Goal: Book appointment/travel/reservation

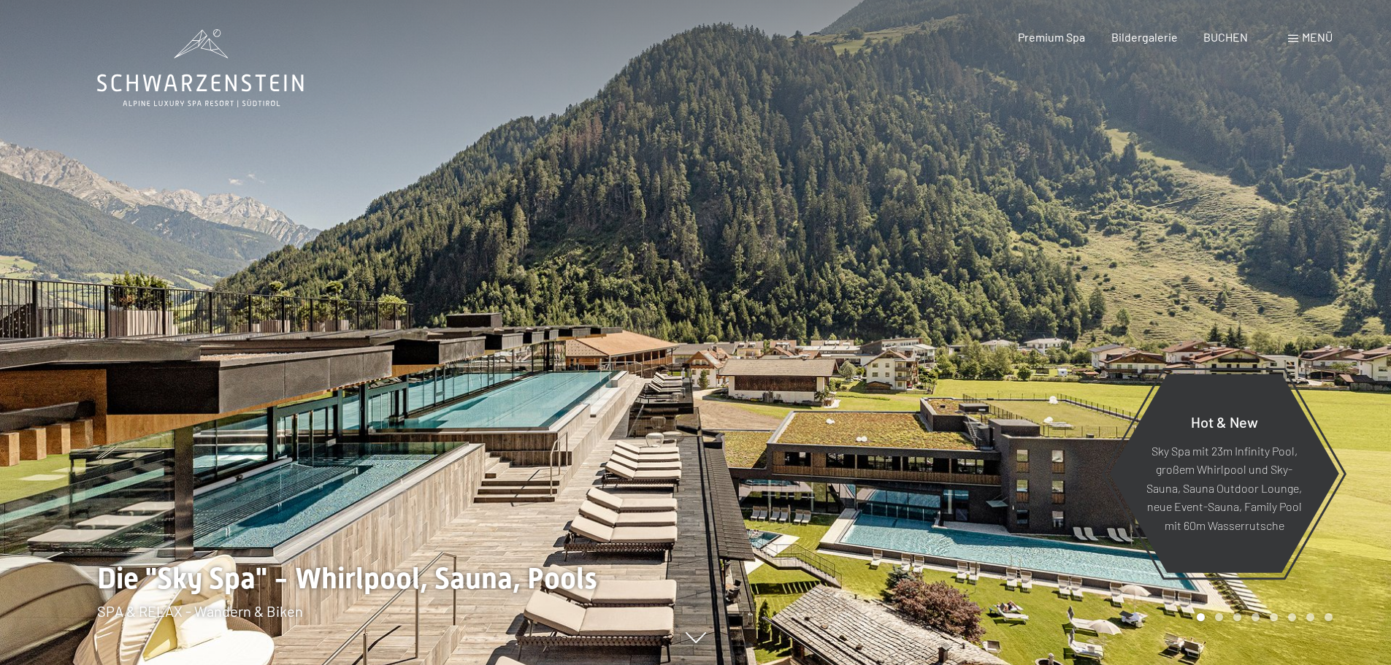
click at [1310, 39] on span "Menü" at bounding box center [1317, 37] width 31 height 14
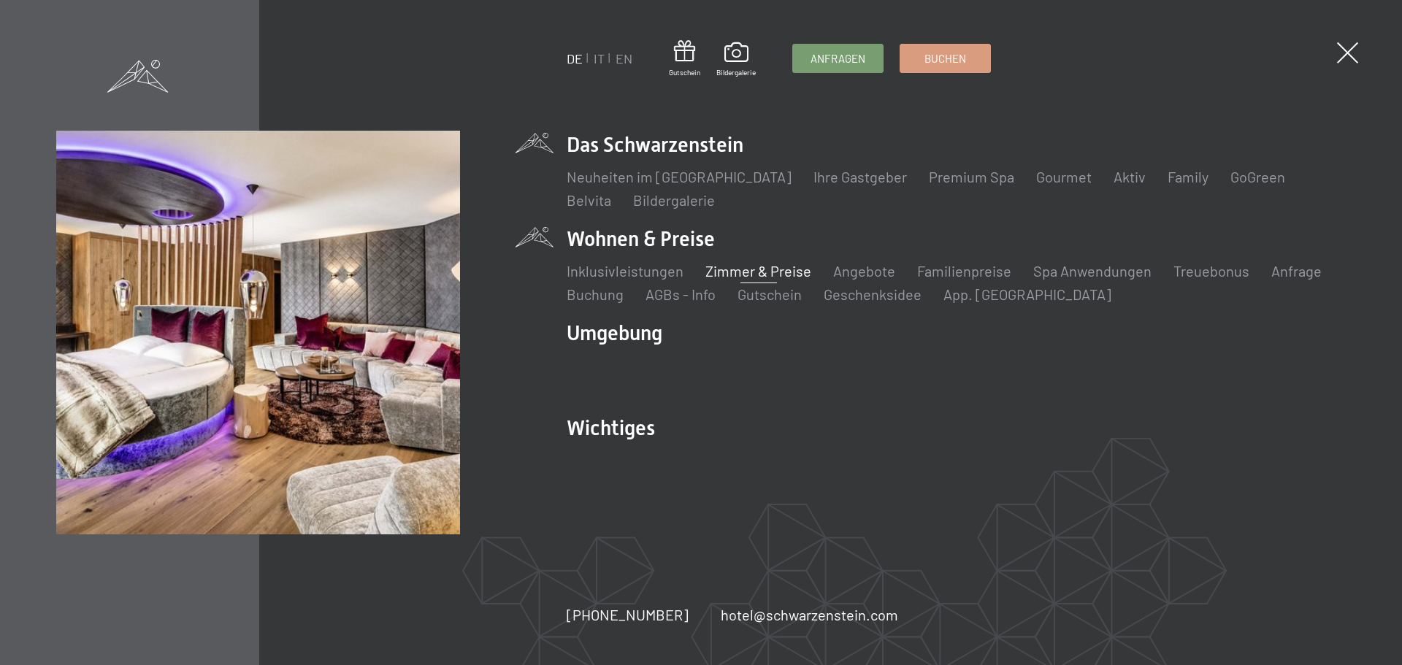
click at [768, 269] on link "Zimmer & Preise" at bounding box center [758, 271] width 106 height 18
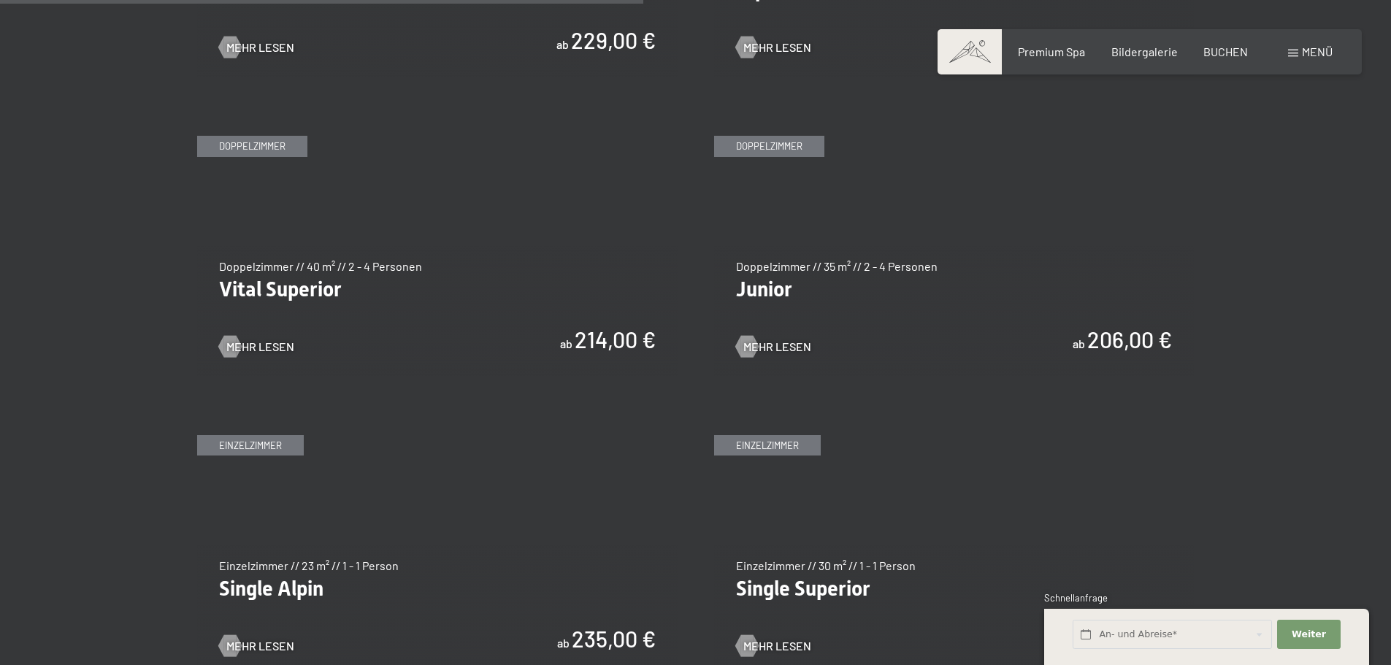
scroll to position [1971, 0]
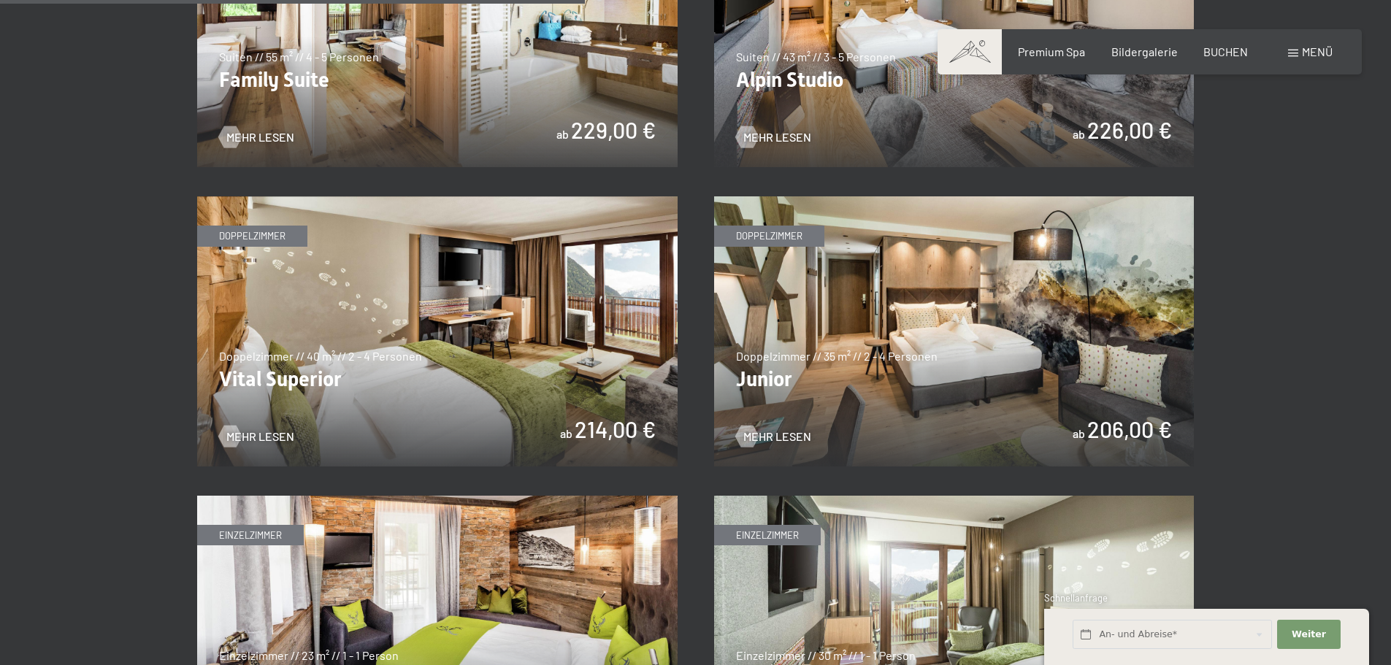
click at [920, 367] on img at bounding box center [954, 331] width 480 height 270
